Goal: Task Accomplishment & Management: Use online tool/utility

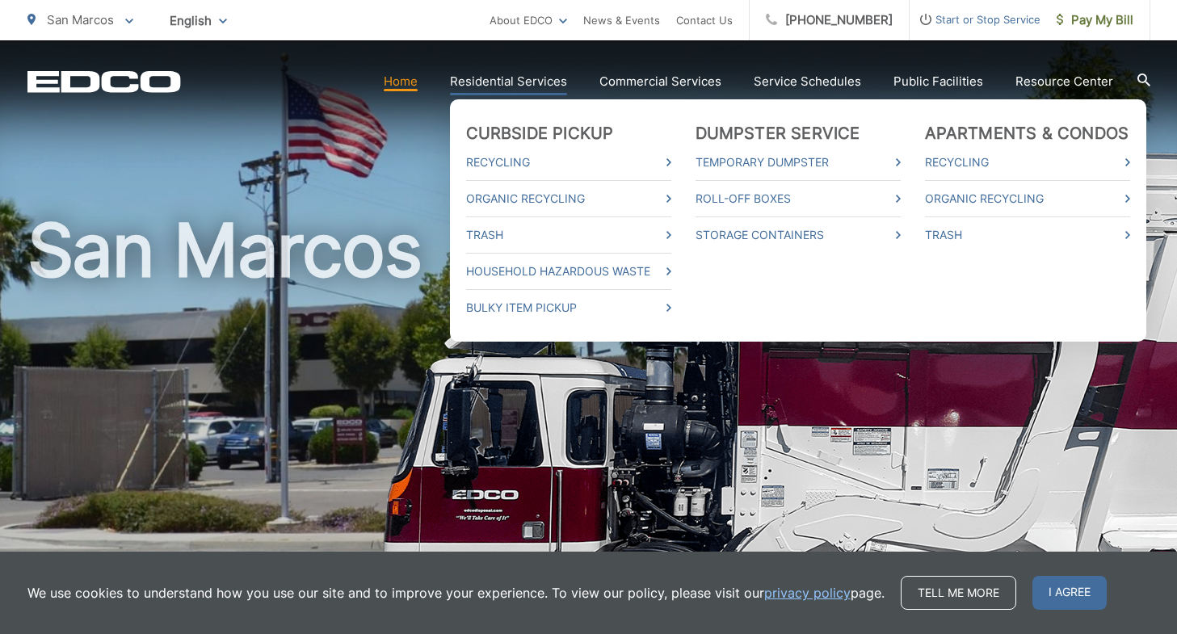
click at [490, 81] on link "Residential Services" at bounding box center [508, 81] width 117 height 19
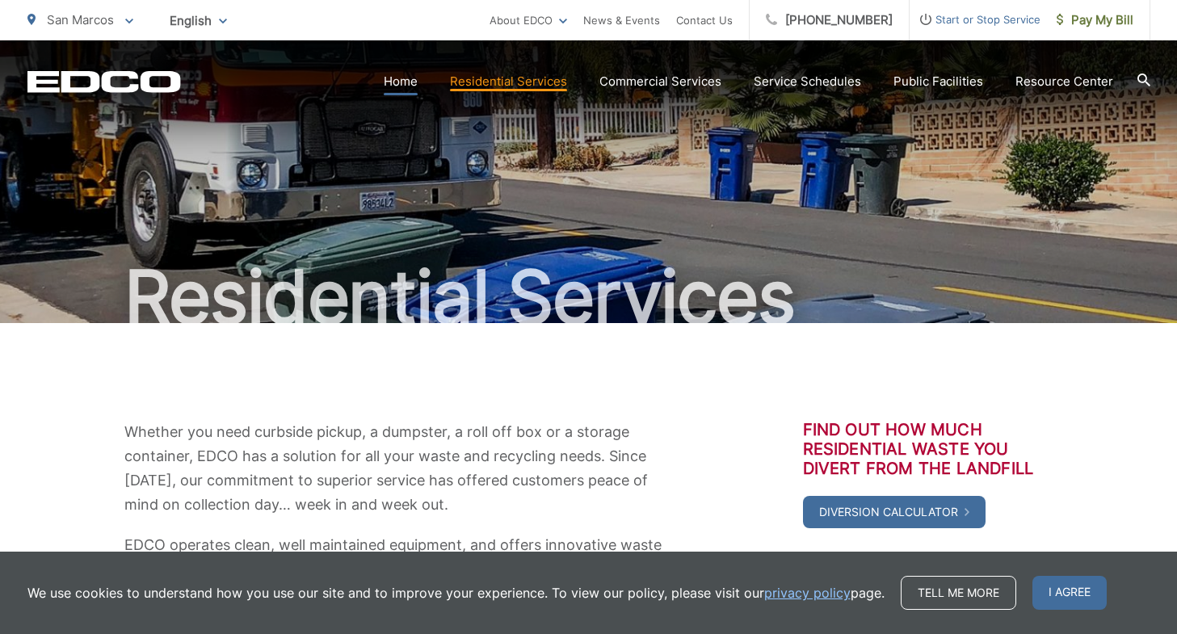
click at [403, 90] on link "Home" at bounding box center [401, 81] width 34 height 19
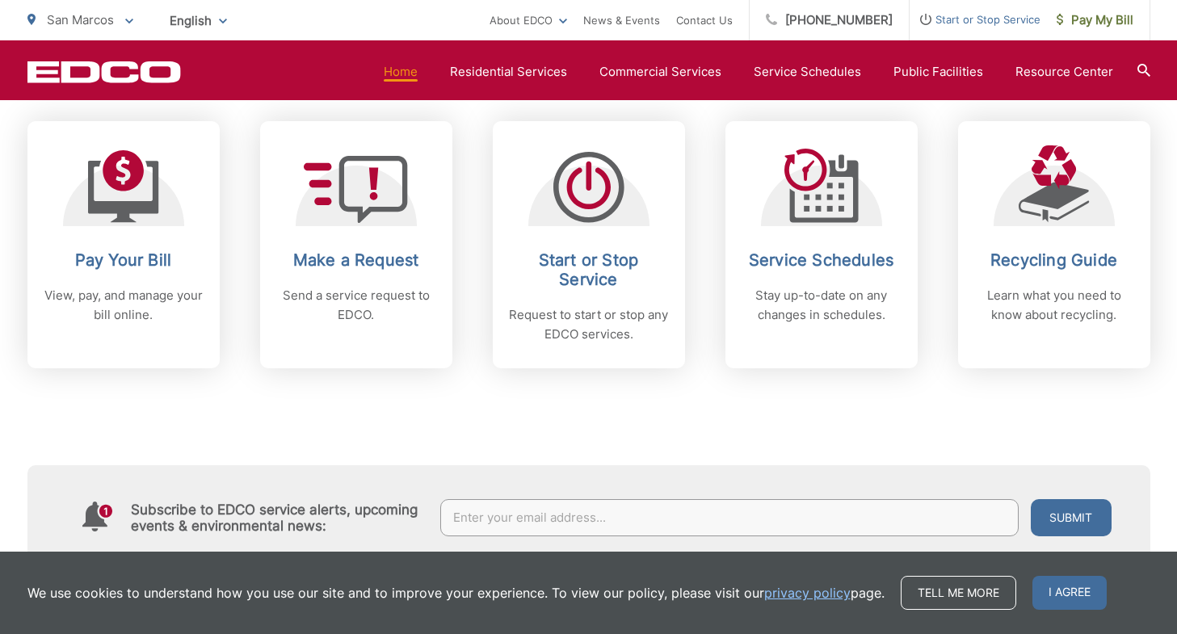
scroll to position [658, 0]
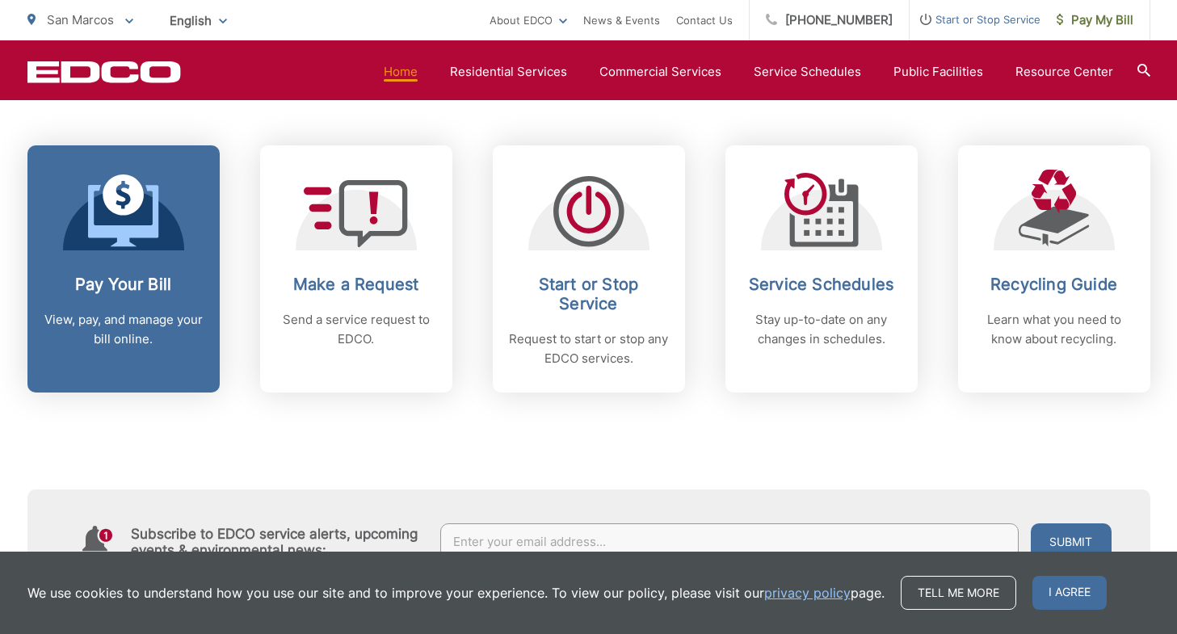
click at [149, 328] on p "View, pay, and manage your bill online." at bounding box center [124, 329] width 160 height 39
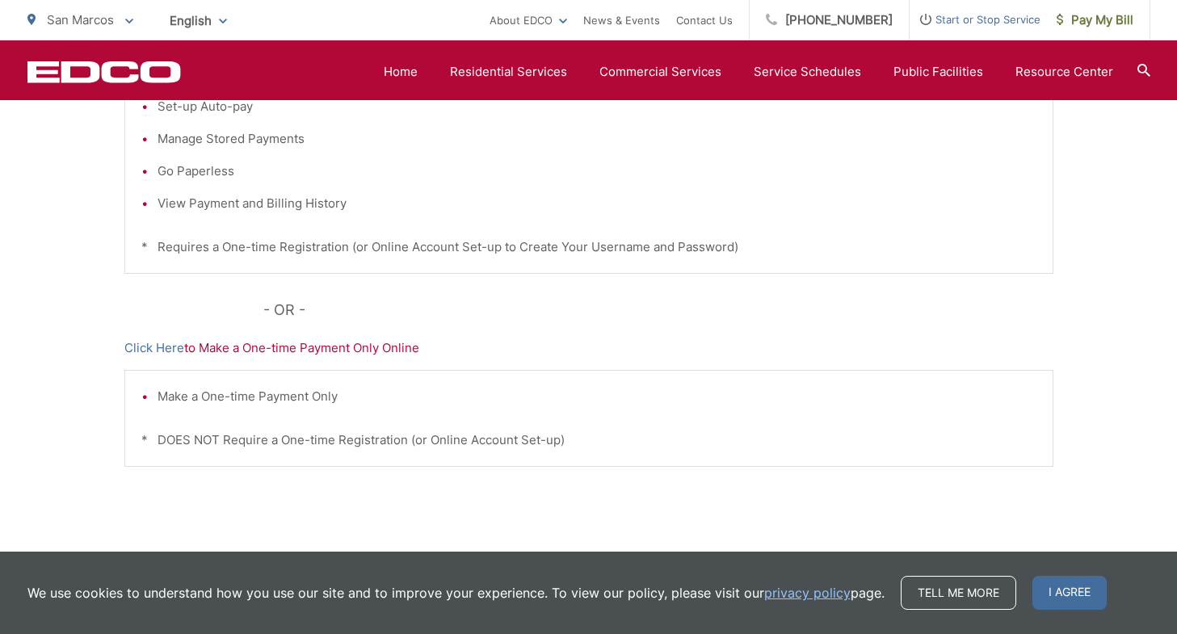
scroll to position [461, 0]
click at [223, 347] on p "Click Here to Make a One-time Payment Only Online" at bounding box center [588, 347] width 929 height 19
click at [141, 346] on link "Click Here" at bounding box center [154, 347] width 60 height 19
